Goal: Information Seeking & Learning: Learn about a topic

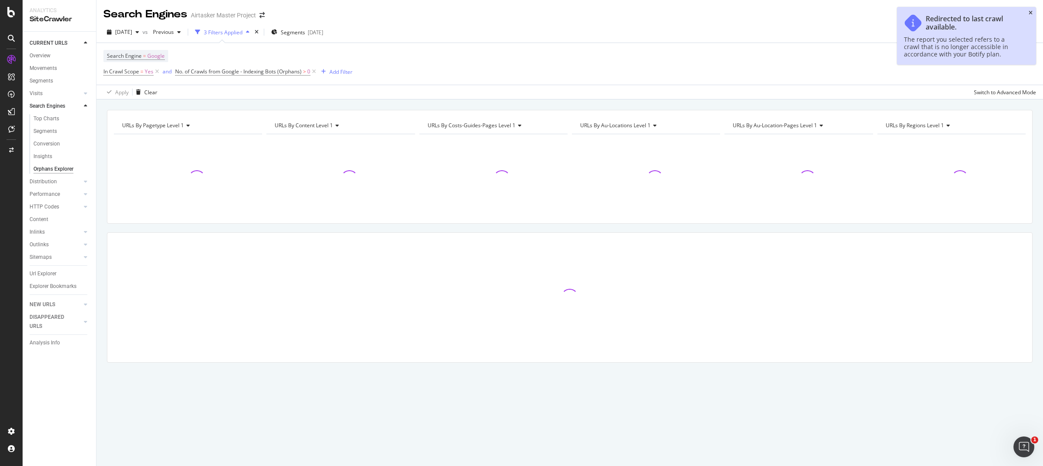
click at [1030, 10] on icon "close toast" at bounding box center [1030, 12] width 4 height 5
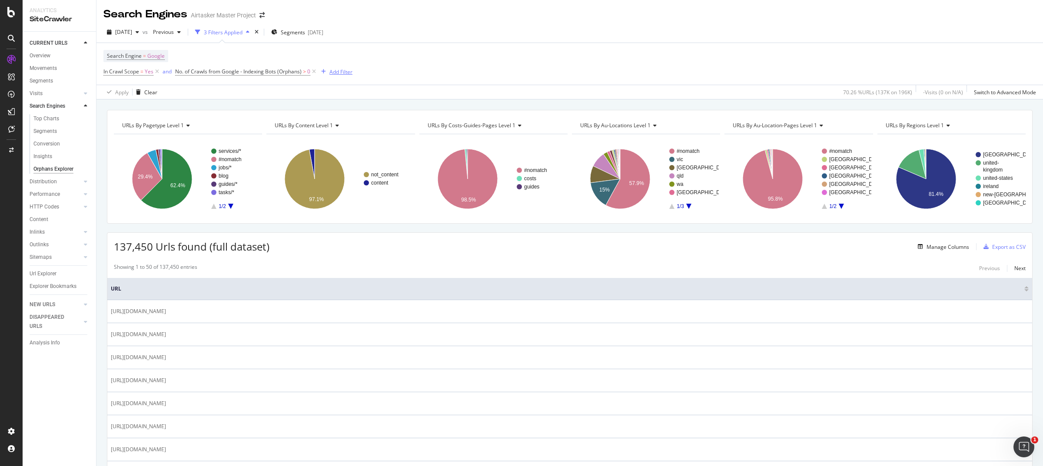
click at [337, 70] on div "Add Filter" at bounding box center [340, 71] width 23 height 7
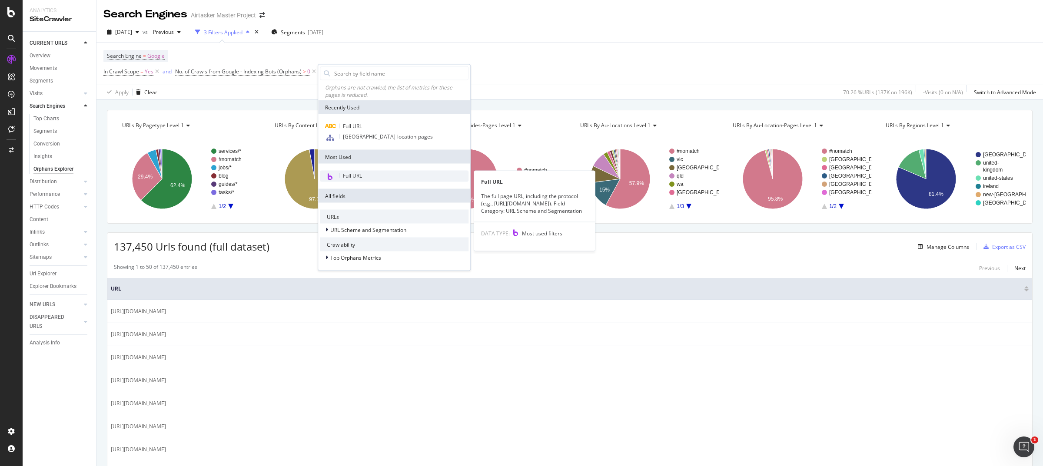
click at [364, 176] on div "Full URL" at bounding box center [394, 176] width 149 height 11
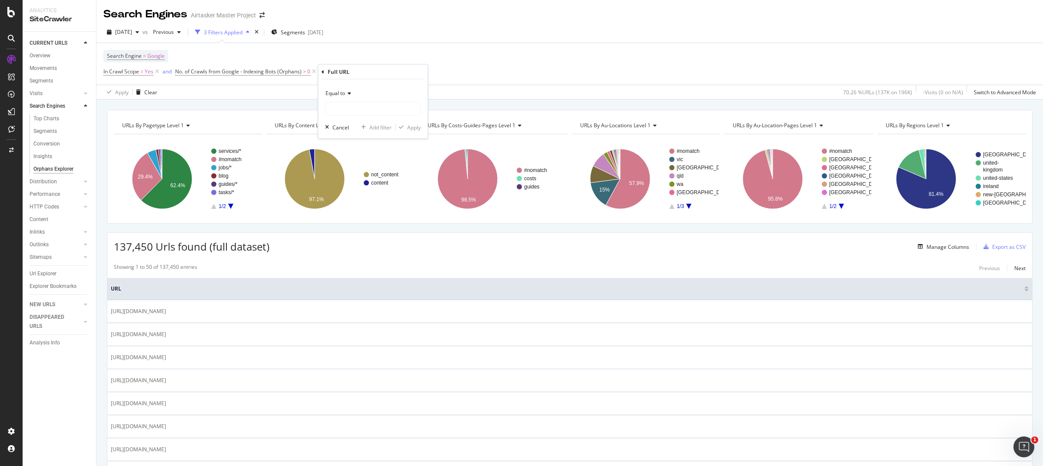
click at [337, 99] on div "Equal to" at bounding box center [373, 93] width 96 height 14
click at [345, 178] on span "Contains" at bounding box center [339, 178] width 21 height 7
click at [347, 111] on input "text" at bounding box center [372, 109] width 95 height 14
click at [331, 112] on input "/services" at bounding box center [366, 109] width 82 height 14
type input "services"
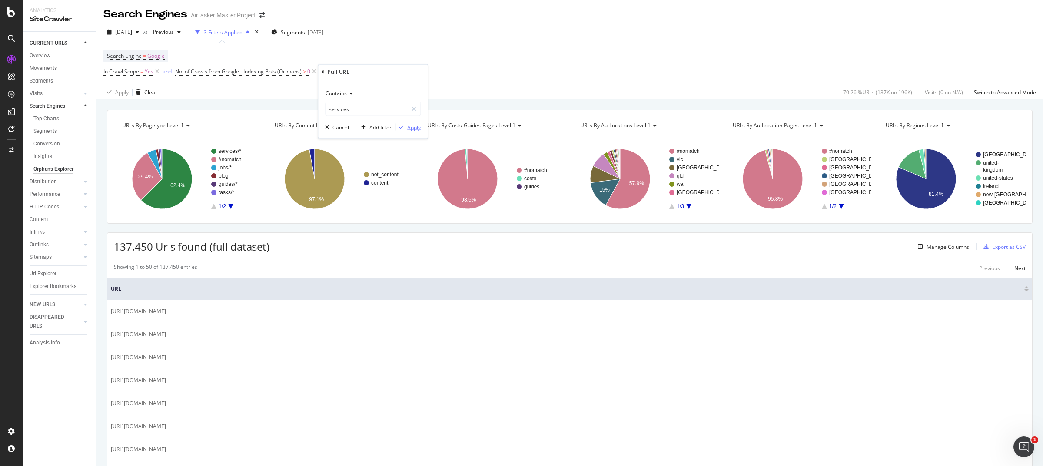
click at [409, 129] on div "Apply" at bounding box center [413, 126] width 13 height 7
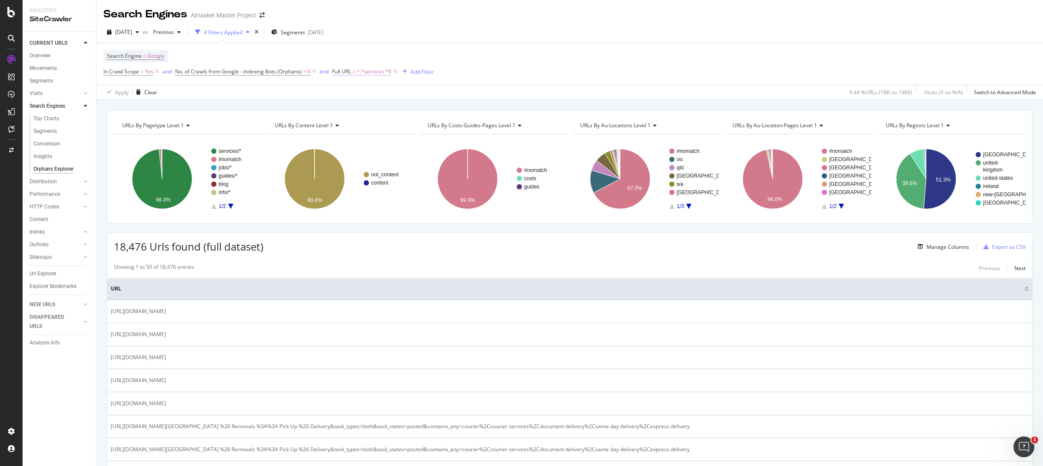
click at [355, 71] on span "=" at bounding box center [353, 71] width 3 height 7
click at [361, 108] on input "services" at bounding box center [381, 108] width 82 height 14
paste input "uk/services/"
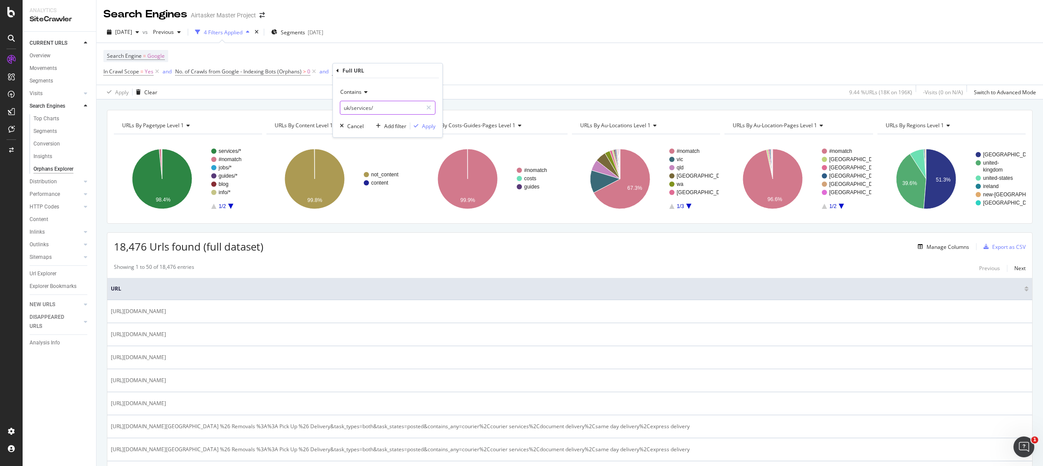
click at [348, 108] on input "uk/services/" at bounding box center [381, 108] width 82 height 14
click at [347, 108] on input "uk/services/" at bounding box center [381, 108] width 82 height 14
type input "au/services/"
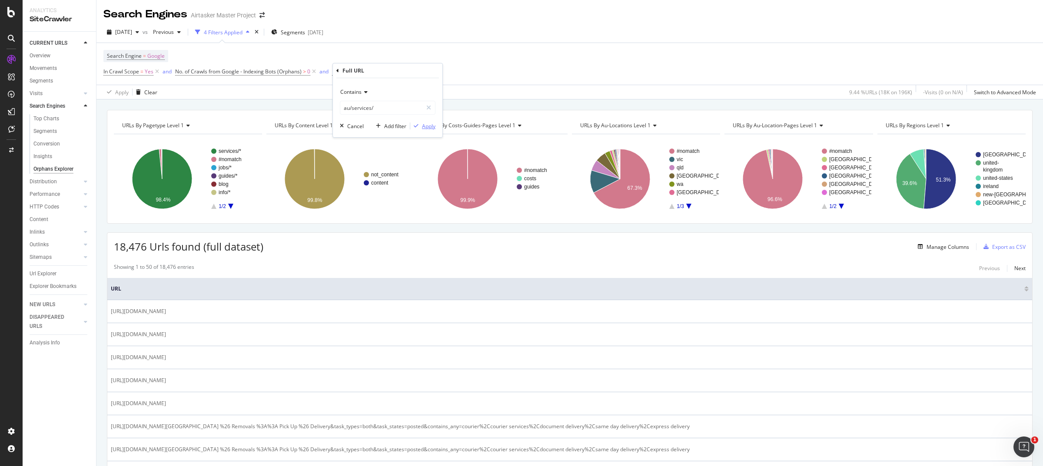
click at [424, 126] on div "Apply" at bounding box center [428, 126] width 13 height 7
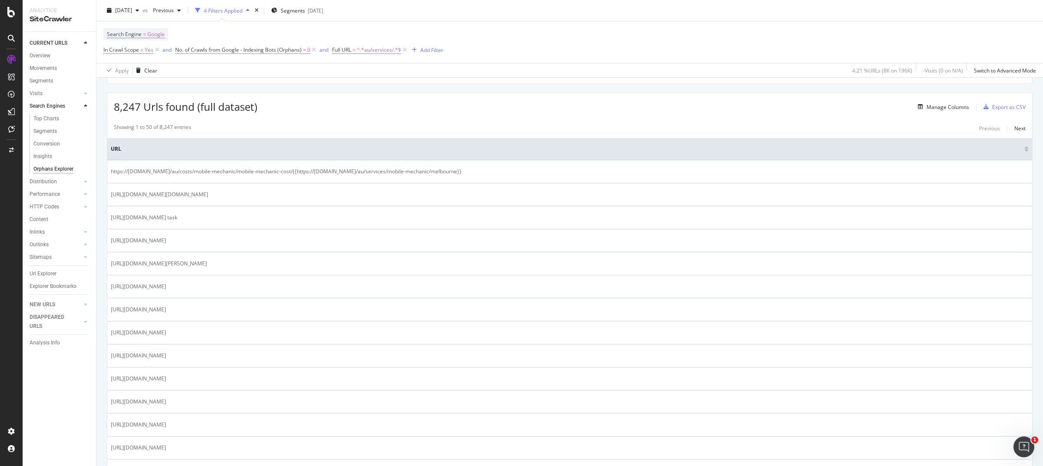
scroll to position [138, 0]
click at [117, 146] on th "URL" at bounding box center [569, 151] width 924 height 22
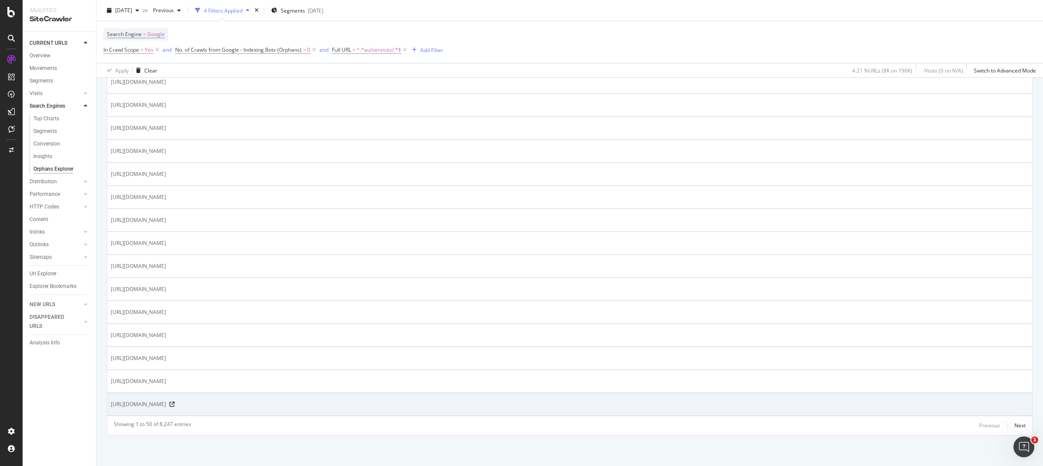
scroll to position [1041, 0]
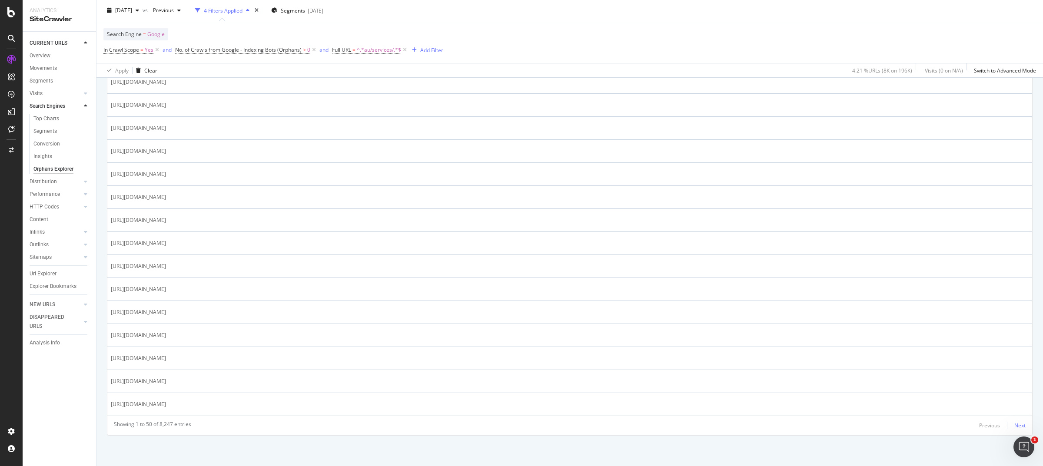
click at [1016, 423] on div "Next" at bounding box center [1019, 425] width 11 height 7
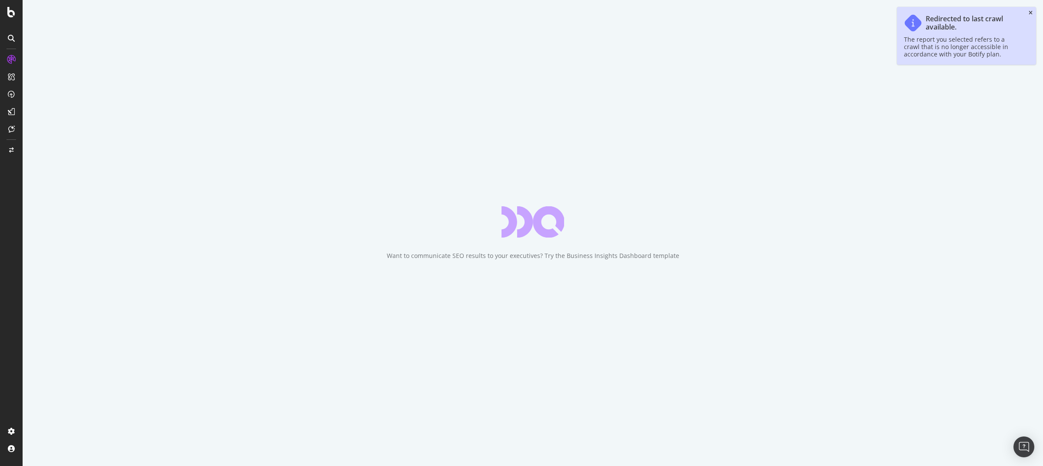
click at [1029, 11] on icon "close toast" at bounding box center [1030, 12] width 4 height 5
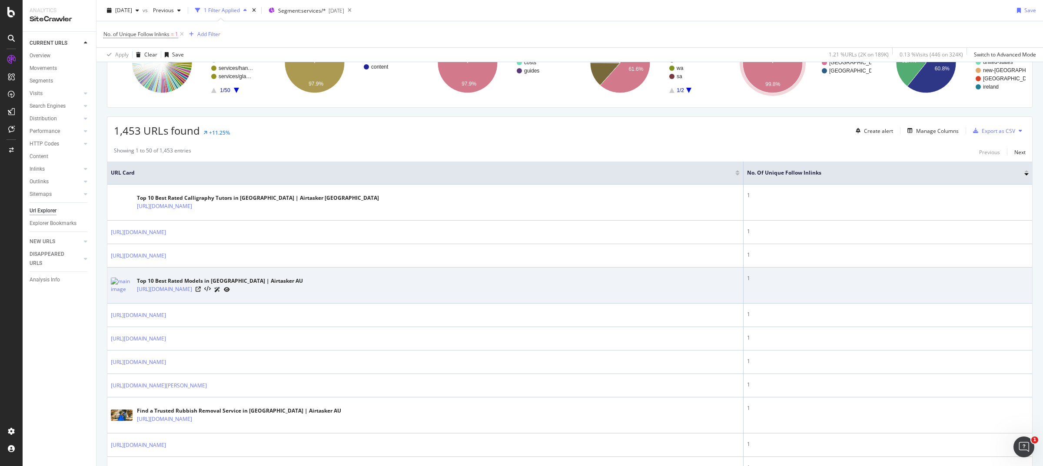
scroll to position [101, 0]
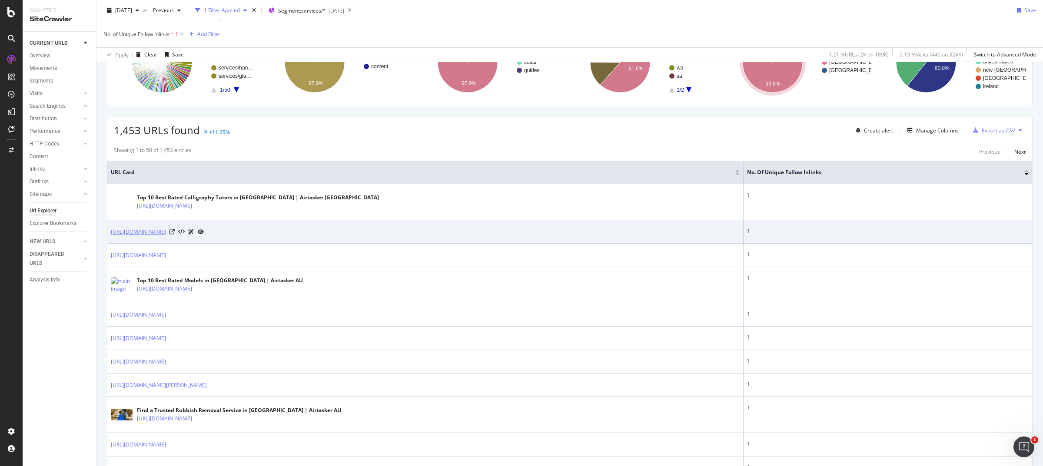
drag, startPoint x: 112, startPoint y: 232, endPoint x: 272, endPoint y: 235, distance: 159.9
click at [272, 235] on td "https://www.airtasker.com/landscaping/artificial-grass-installation/" at bounding box center [425, 231] width 636 height 23
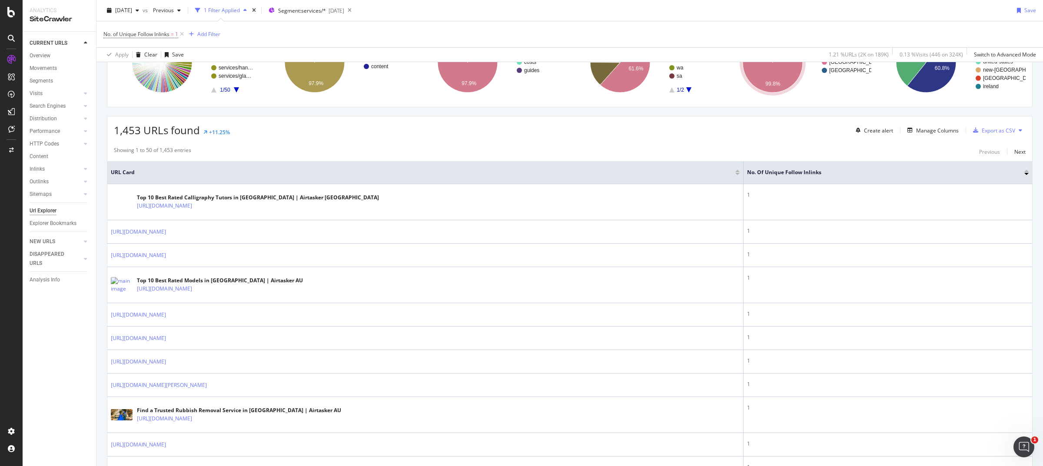
copy link "https://www.airtasker.com/landscaping/artificial-grass-installation/"
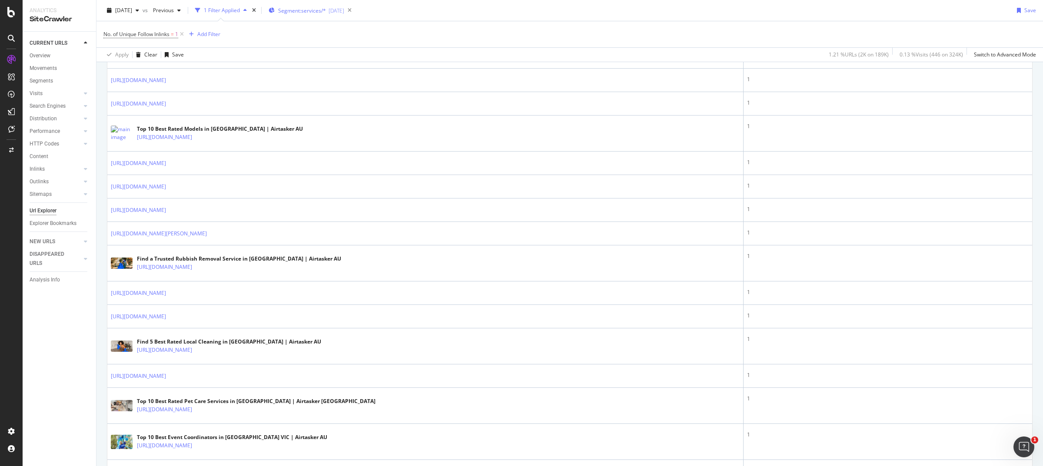
scroll to position [0, 0]
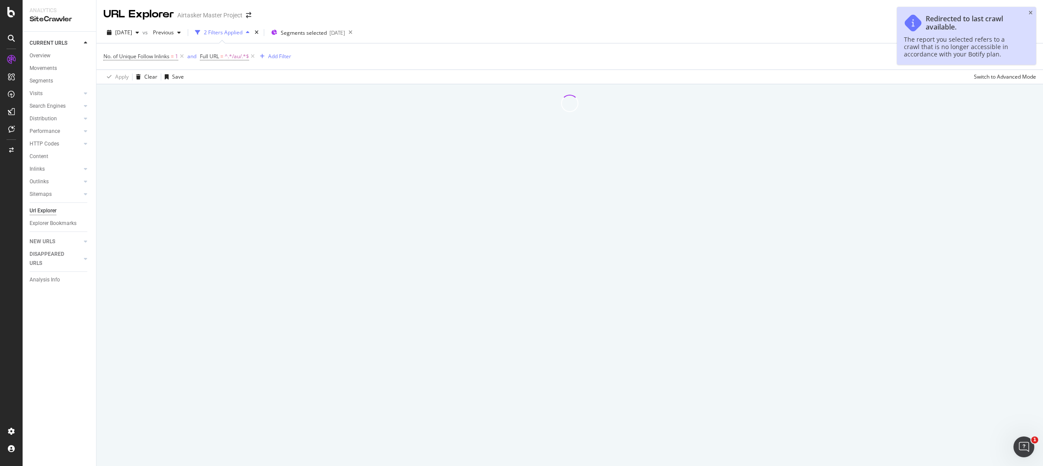
click at [1030, 12] on icon "close toast" at bounding box center [1030, 12] width 4 height 5
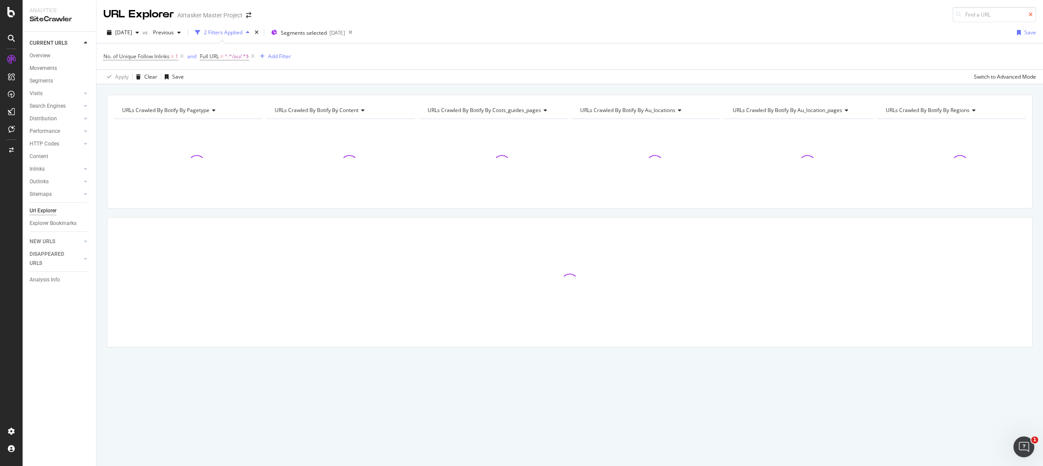
click at [1030, 12] on icon at bounding box center [1030, 14] width 4 height 5
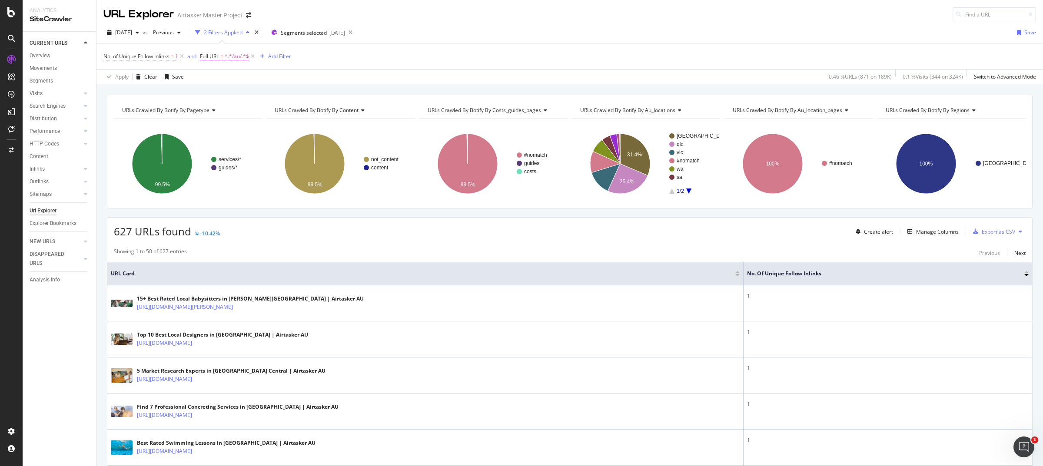
click at [222, 57] on span "=" at bounding box center [221, 56] width 3 height 7
click at [238, 96] on input "/au/" at bounding box center [250, 93] width 82 height 14
click at [239, 92] on input "/au/" at bounding box center [250, 93] width 82 height 14
type input "/au/costs"
click at [291, 112] on div "Apply" at bounding box center [297, 110] width 13 height 7
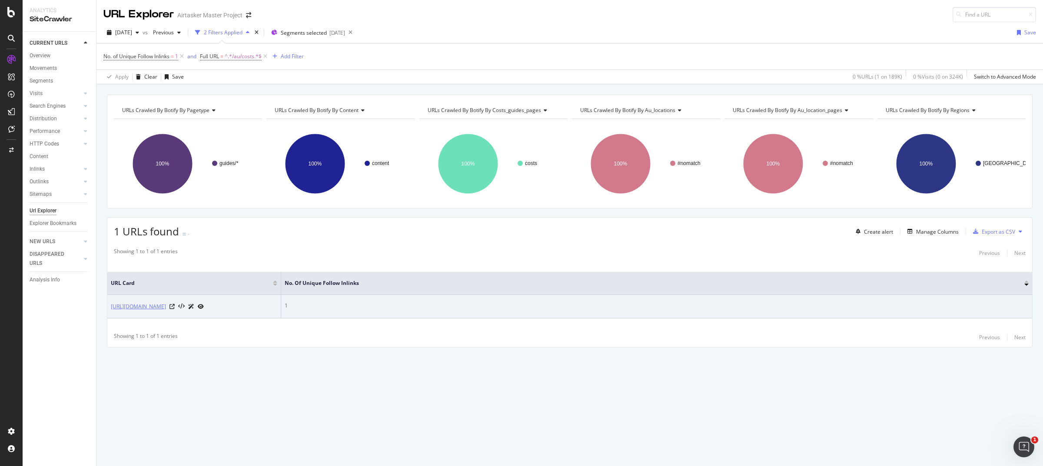
drag, startPoint x: 107, startPoint y: 304, endPoint x: 160, endPoint y: 314, distance: 54.4
click at [160, 314] on td "https://www.airtasker.com/au/costs/suit-alteration/suit-alterations-cost/" at bounding box center [194, 306] width 174 height 23
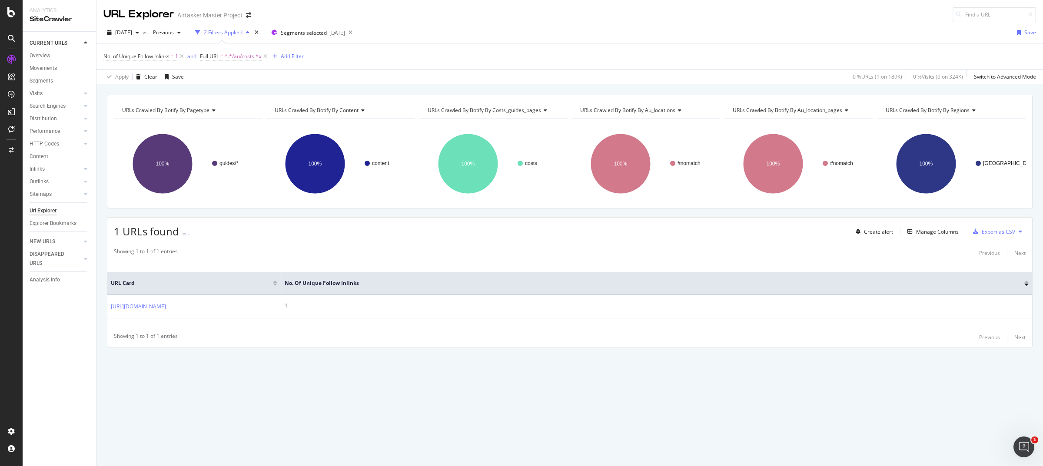
copy link "https://www.airtasker.com/au/costs/suit-alteration/suit-alterations-cost/"
click at [249, 53] on span "^.*/au/costs.*$" at bounding box center [243, 56] width 37 height 12
click at [229, 95] on input "/au/costs" at bounding box center [250, 93] width 82 height 14
click at [237, 95] on input "/au/costs" at bounding box center [250, 93] width 82 height 14
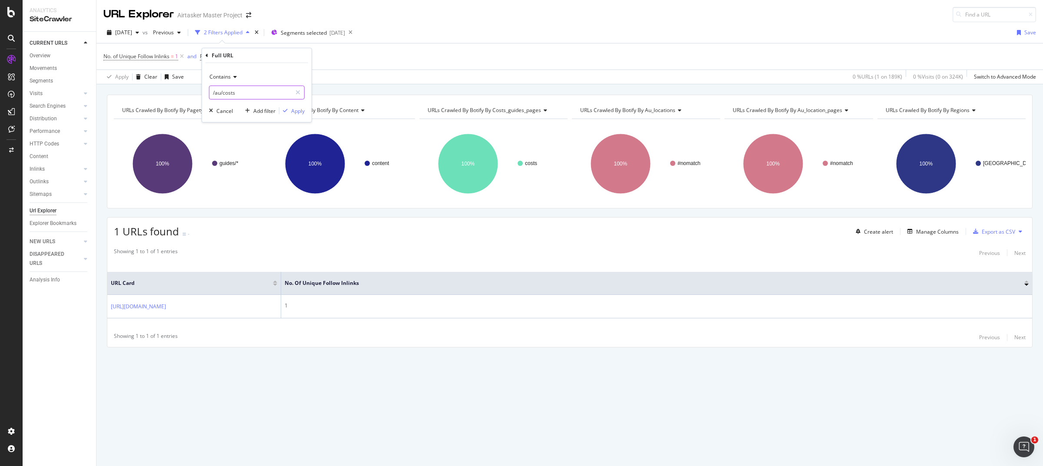
click at [216, 93] on input "/au/costs" at bounding box center [250, 93] width 82 height 14
type input "/uk/costs"
click at [296, 114] on div "Apply" at bounding box center [297, 110] width 13 height 7
